Goal: Information Seeking & Learning: Learn about a topic

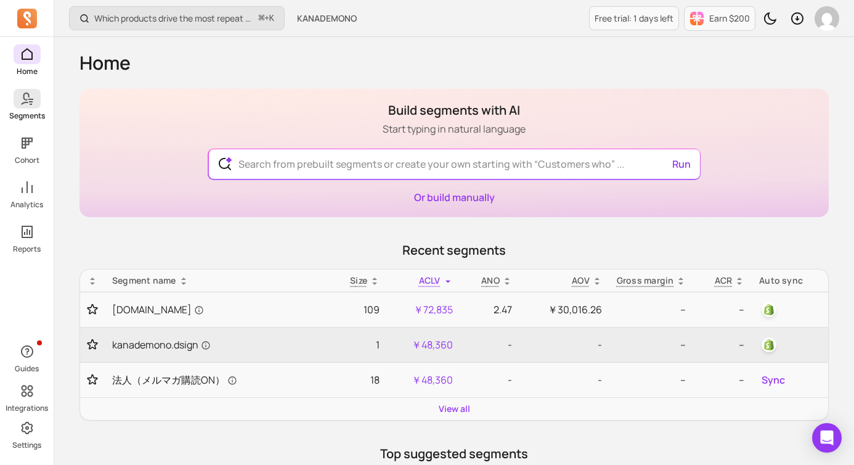
click at [29, 111] on p "Segments" at bounding box center [27, 116] width 36 height 10
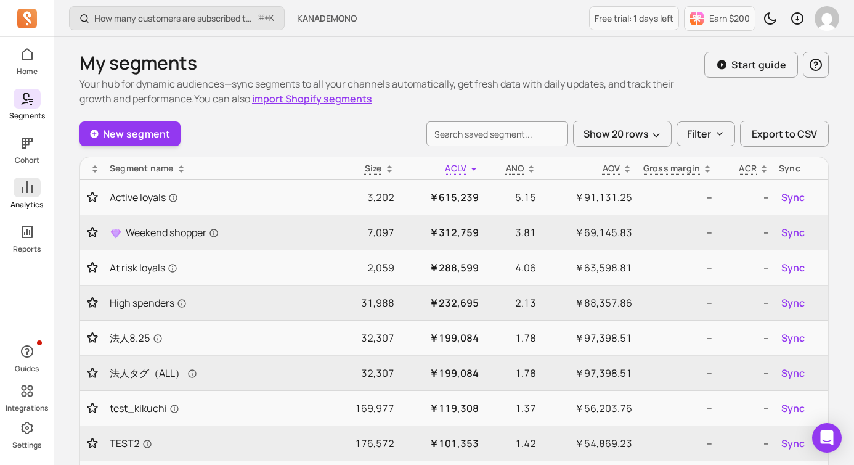
click at [25, 201] on p "Analytics" at bounding box center [26, 205] width 33 height 10
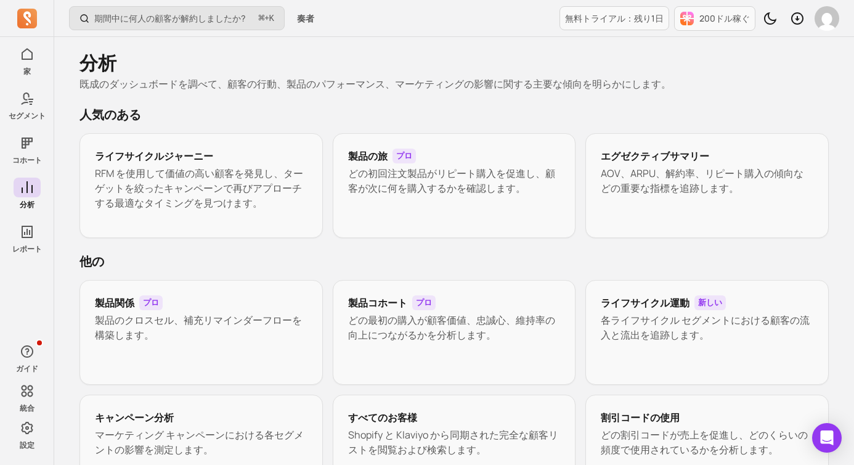
click at [688, 106] on h2 "人気のある" at bounding box center [453, 114] width 749 height 17
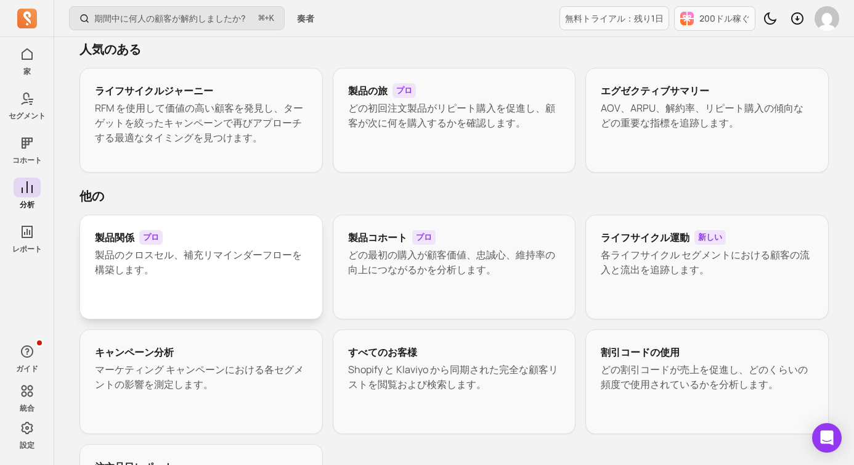
scroll to position [68, 0]
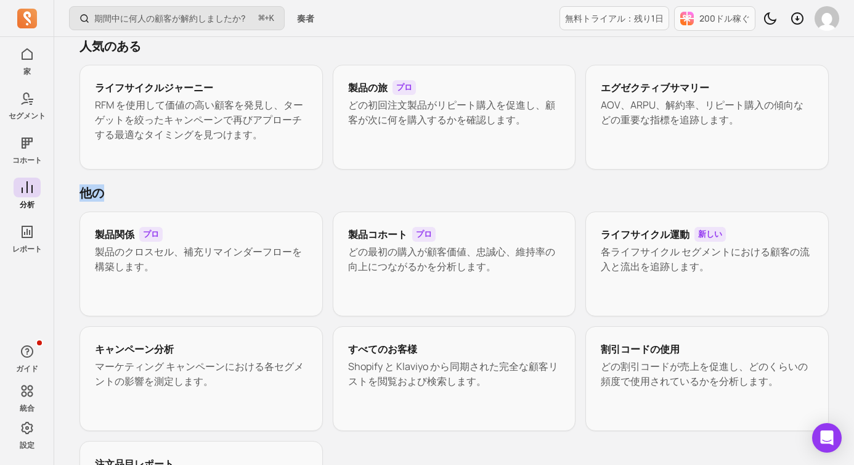
drag, startPoint x: 104, startPoint y: 195, endPoint x: 78, endPoint y: 193, distance: 26.0
click at [78, 193] on div "分析 既成のダッシュボードを調べて、顧客の行動、製品のパフォーマンス、マーケティングの影響に関する主要な傾向を明らかにします。 人気のある ライフサイクルジャ…" at bounding box center [454, 269] width 789 height 601
click at [90, 192] on font "他の" at bounding box center [91, 192] width 25 height 17
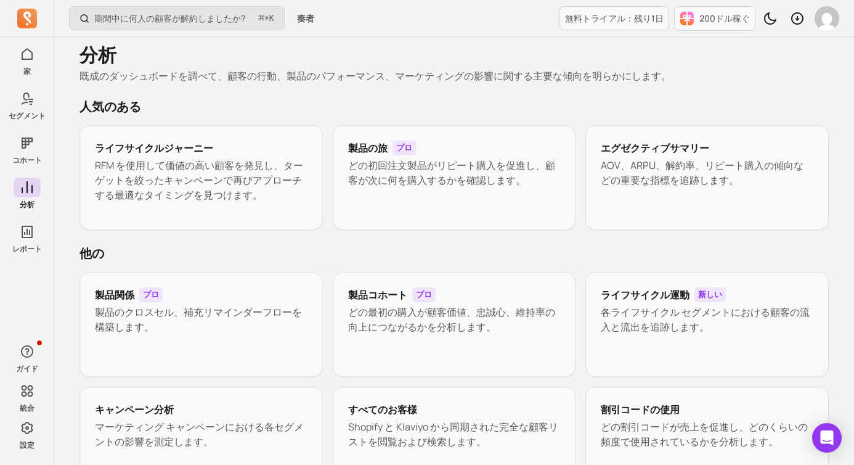
scroll to position [0, 0]
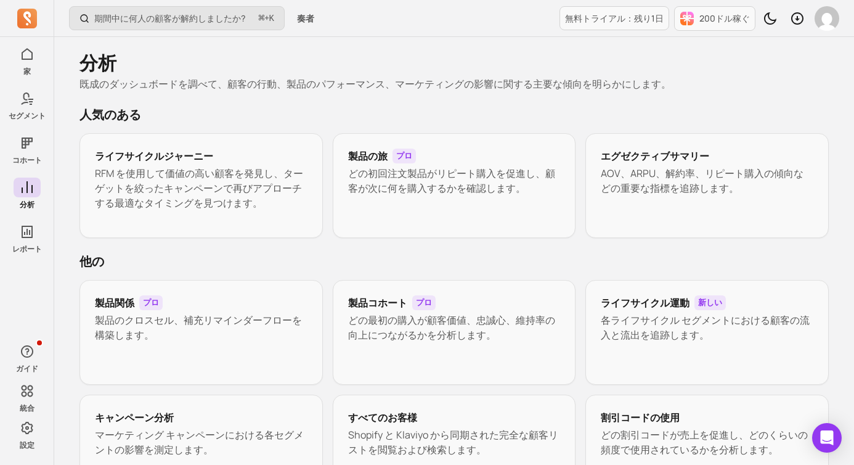
click at [568, 82] on font "既成のダッシュボードを調べて、顧客の行動、製品のパフォーマンス、マーケティングの影響に関する主要な傾向を明らかにします。" at bounding box center [375, 84] width 592 height 14
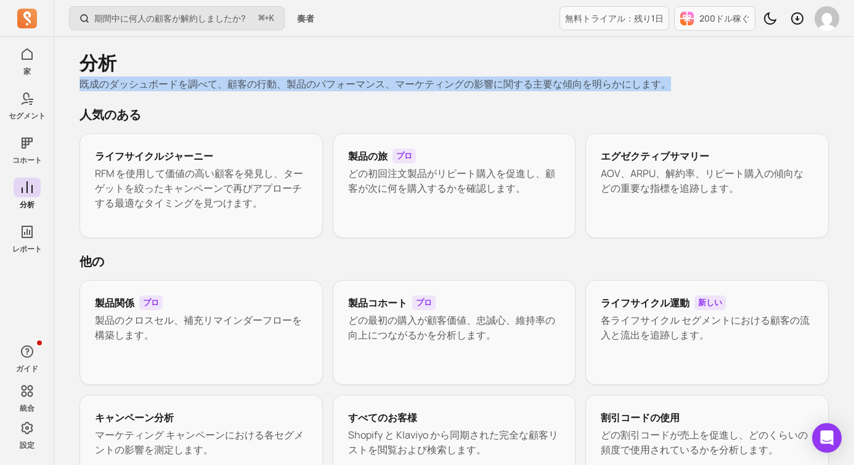
click at [568, 82] on font "既成のダッシュボードを調べて、顧客の行動、製品のパフォーマンス、マーケティングの影響に関する主要な傾向を明らかにします。" at bounding box center [375, 84] width 592 height 14
click at [568, 88] on font "既成のダッシュボードを調べて、顧客の行動、製品のパフォーマンス、マーケティングの影響に関する主要な傾向を明らかにします。" at bounding box center [375, 84] width 592 height 14
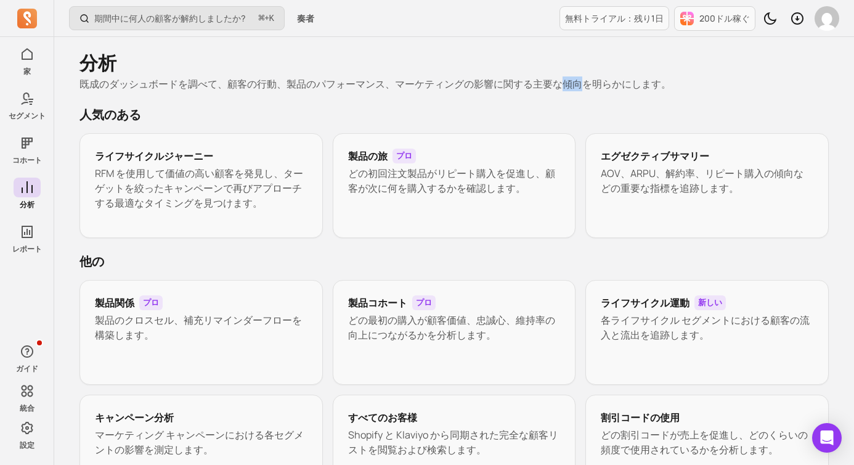
click at [568, 88] on font "既成のダッシュボードを調べて、顧客の行動、製品のパフォーマンス、マーケティングの影響に関する主要な傾向を明らかにします。" at bounding box center [375, 84] width 592 height 14
click at [566, 86] on font "既成のダッシュボードを調べて、顧客の行動、製品のパフォーマンス、マーケティングの影響に関する主要な傾向を明らかにします。" at bounding box center [375, 84] width 592 height 14
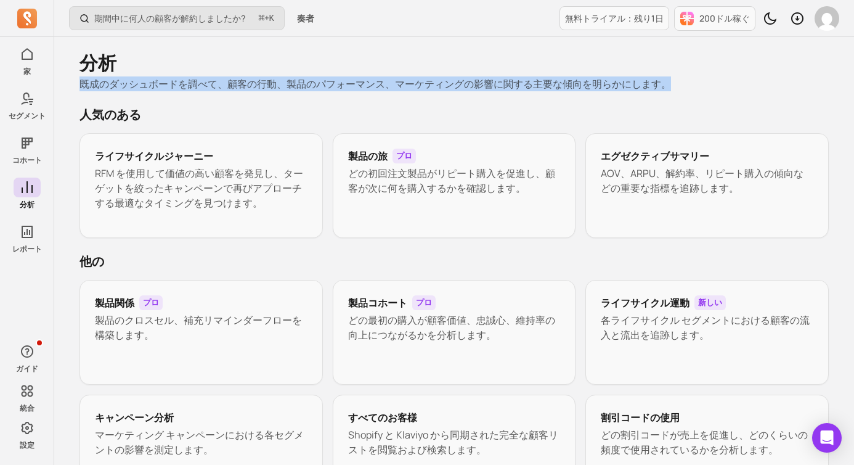
click at [566, 86] on font "既成のダッシュボードを調べて、顧客の行動、製品のパフォーマンス、マーケティングの影響に関する主要な傾向を明らかにします。" at bounding box center [375, 84] width 592 height 14
click at [563, 85] on font "既成のダッシュボードを調べて、顧客の行動、製品のパフォーマンス、マーケティングの影響に関する主要な傾向を明らかにします。" at bounding box center [375, 84] width 592 height 14
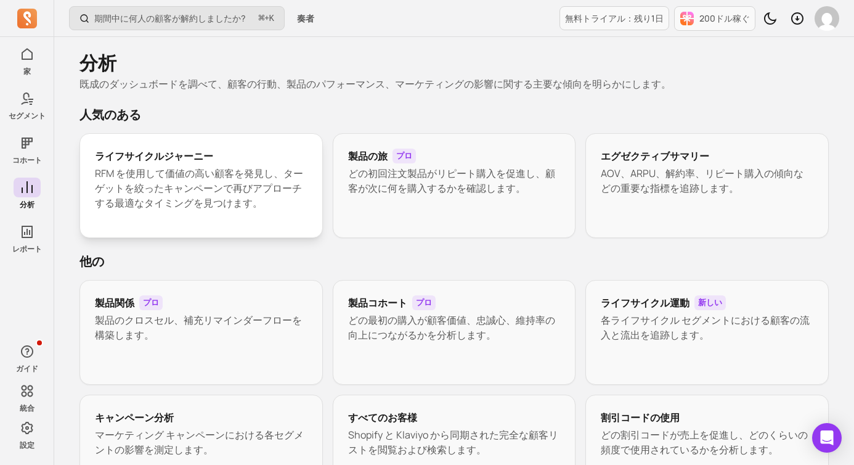
click at [213, 178] on font "RFM を使用して価値の高い顧客を発見し、ターゲットを絞ったキャンペーンで再びアプローチする最適なタイミングを見つけます。" at bounding box center [199, 187] width 208 height 43
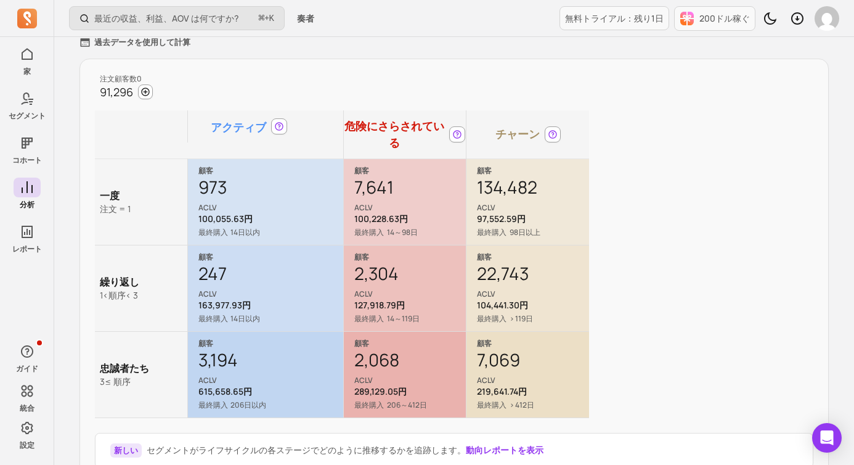
scroll to position [136, 0]
click at [625, 219] on div "注文顧客数0 91,296 アクティブ 危険にさらされている チャーン 一度 注文 = 1 顧客 973 ACLV 100,055.63円 最終購入 14日以…" at bounding box center [453, 269] width 749 height 425
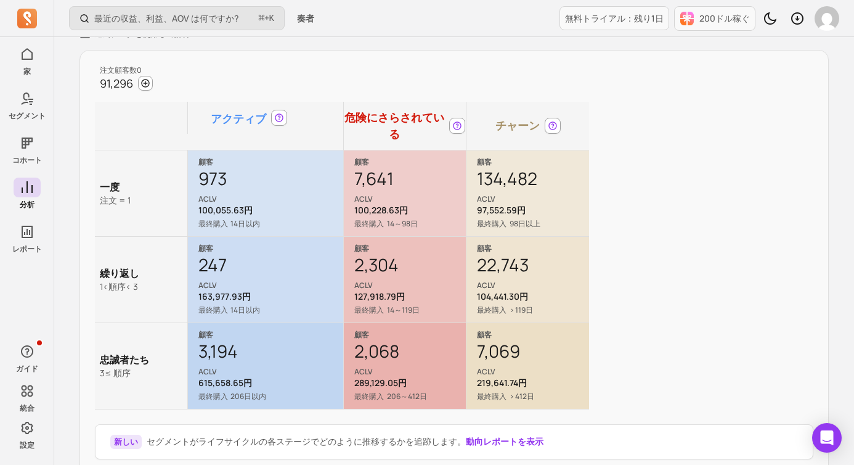
scroll to position [139, 0]
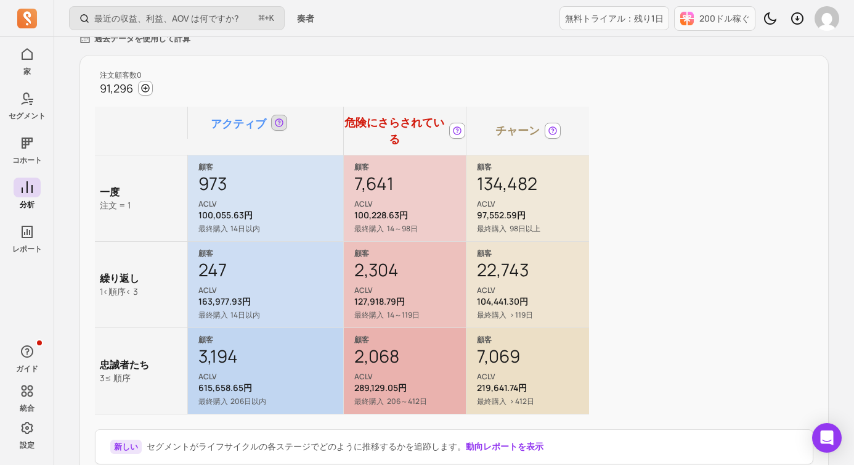
click at [279, 127] on icon at bounding box center [279, 123] width 10 height 10
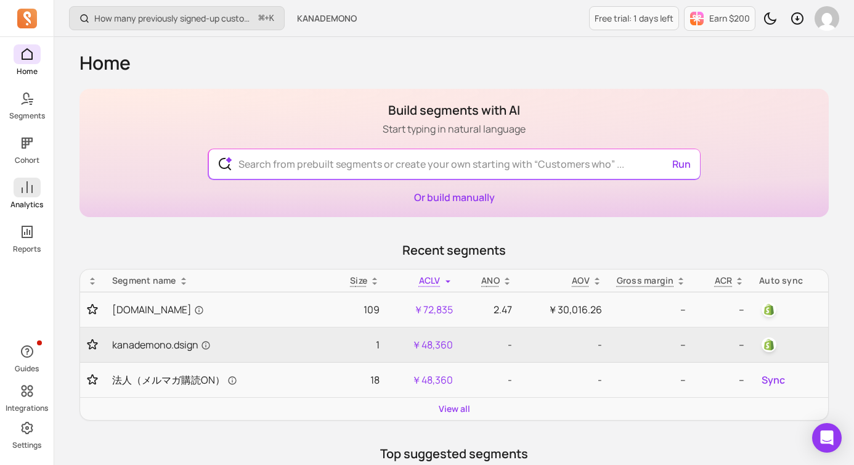
click at [24, 188] on icon at bounding box center [27, 187] width 15 height 15
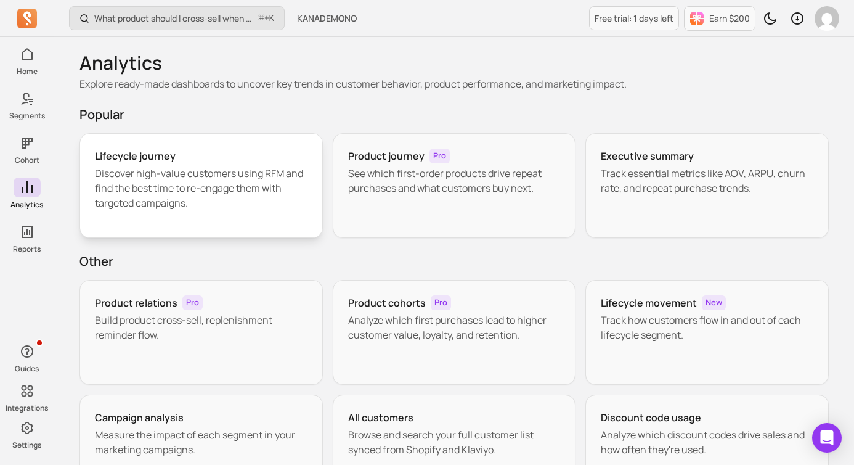
click at [165, 175] on p "Discover high-value customers using RFM and find the best time to re-engage the…" at bounding box center [201, 188] width 213 height 44
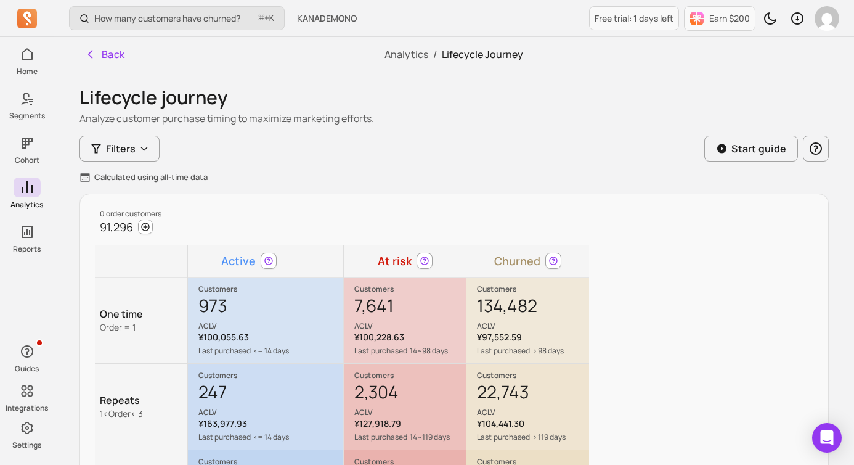
click at [380, 181] on div "Calculated using all-time data" at bounding box center [453, 177] width 749 height 12
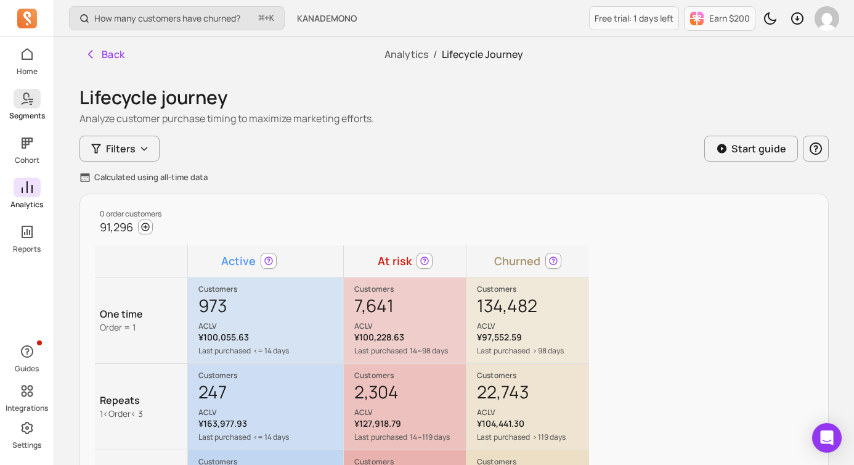
click at [22, 110] on link "Segments" at bounding box center [27, 105] width 54 height 32
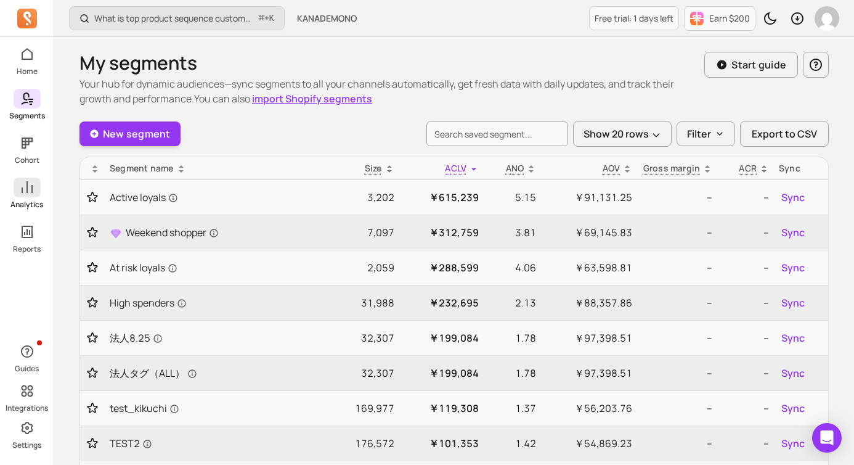
click at [30, 185] on icon at bounding box center [27, 187] width 15 height 15
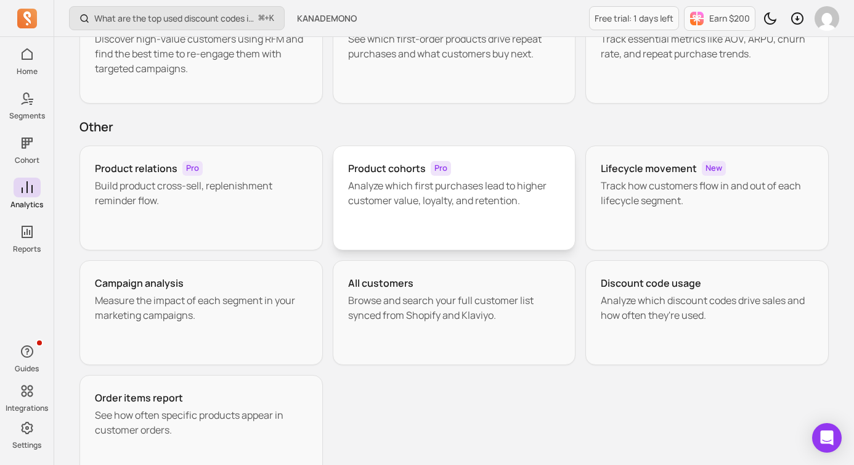
scroll to position [139, 0]
